Goal: Task Accomplishment & Management: Manage account settings

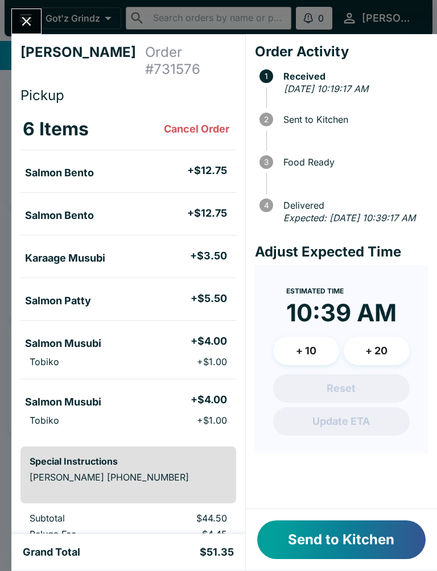
click at [337, 518] on div "Send to Kitchen" at bounding box center [341, 539] width 191 height 61
click at [359, 532] on button "Send to Kitchen" at bounding box center [341, 540] width 168 height 39
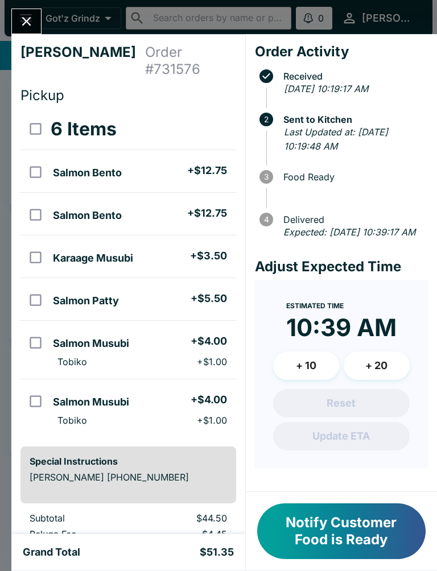
click at [37, 25] on button "Close" at bounding box center [26, 21] width 29 height 24
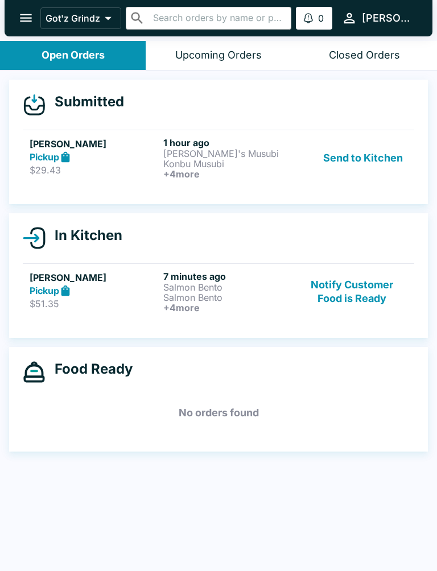
click at [354, 164] on button "Send to Kitchen" at bounding box center [363, 158] width 89 height 42
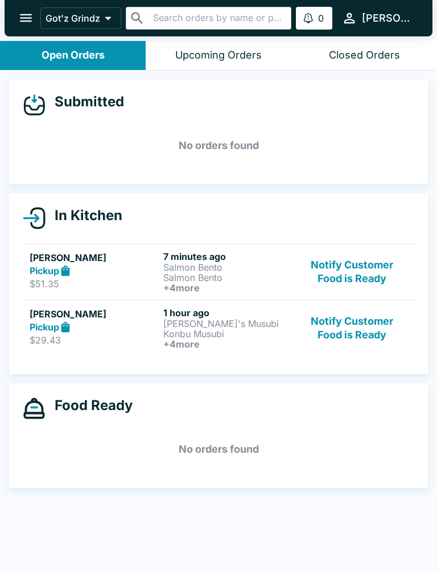
click at [349, 336] on button "Notify Customer Food is Ready" at bounding box center [352, 328] width 110 height 42
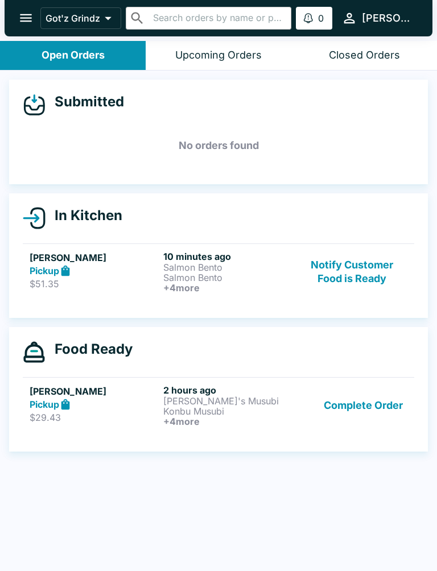
click at [358, 278] on button "Notify Customer Food is Ready" at bounding box center [352, 272] width 110 height 42
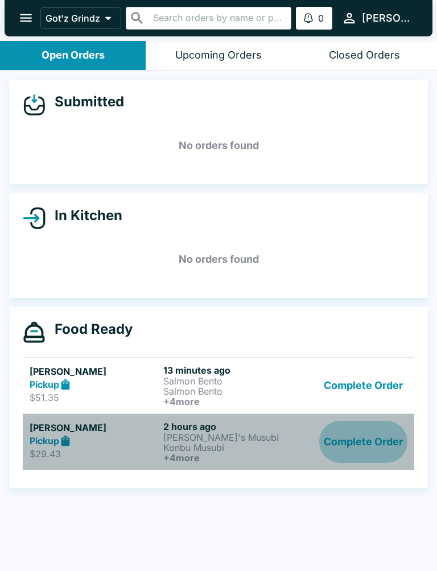
click at [376, 435] on button "Complete Order" at bounding box center [363, 442] width 88 height 42
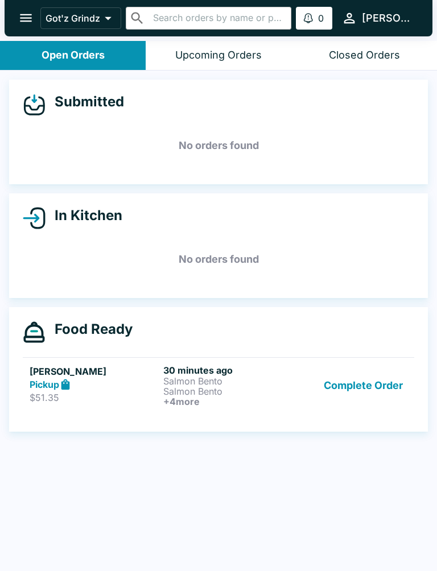
click at [352, 391] on button "Complete Order" at bounding box center [363, 386] width 88 height 42
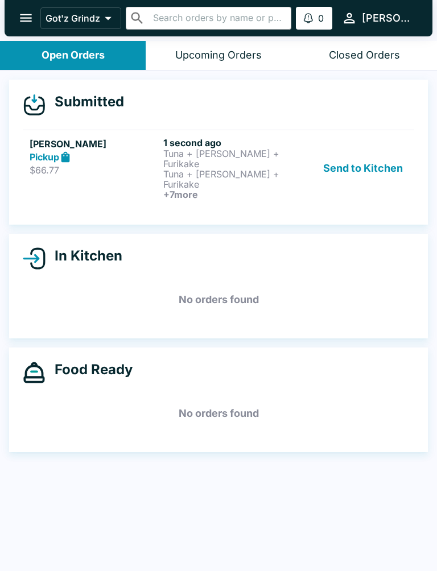
click at [230, 169] on p "Tuna + [PERSON_NAME] + Furikake" at bounding box center [227, 179] width 129 height 20
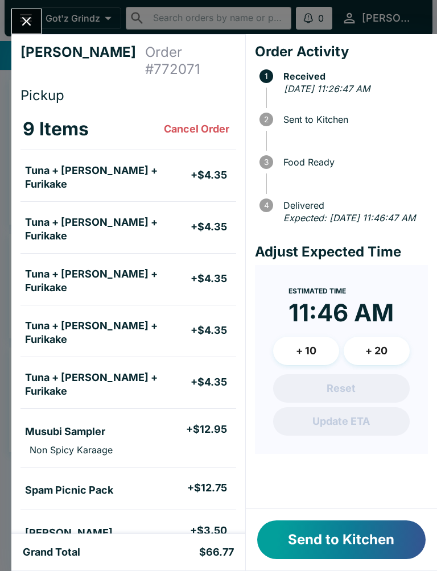
click at [356, 541] on button "Send to Kitchen" at bounding box center [341, 540] width 168 height 39
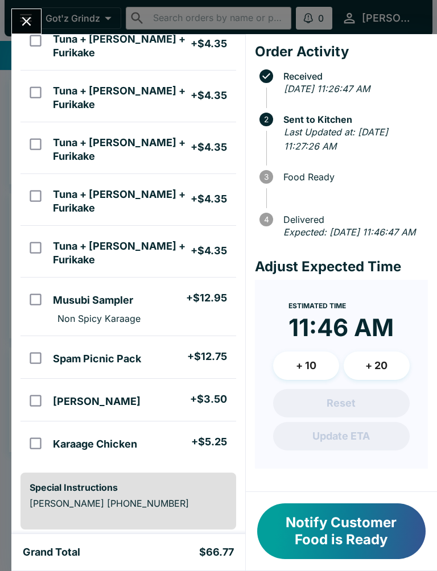
scroll to position [131, 0]
click at [24, 22] on icon "Close" at bounding box center [26, 21] width 15 height 15
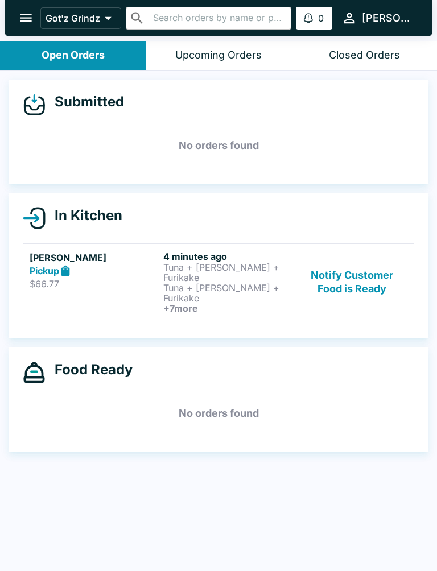
click at [212, 295] on link "[PERSON_NAME] Pickup $66.77 4 minutes ago Tuna + [PERSON_NAME] + Furikake Tuna …" at bounding box center [218, 282] width 391 height 77
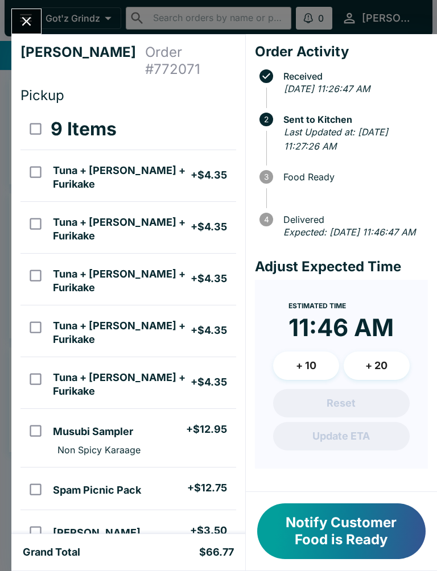
click at [338, 537] on button "Notify Customer Food is Ready" at bounding box center [341, 532] width 168 height 56
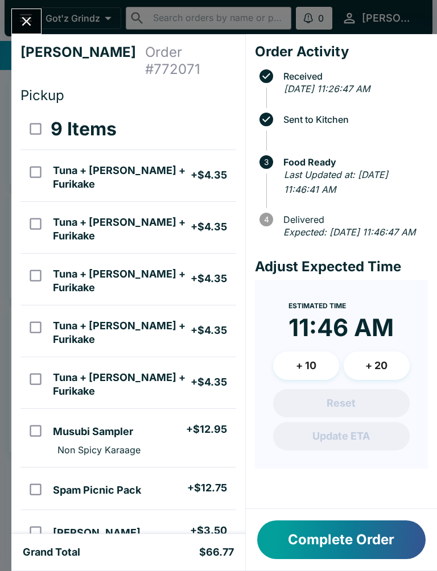
click at [35, 20] on button "Close" at bounding box center [26, 21] width 29 height 24
